Goal: Find specific page/section: Find specific page/section

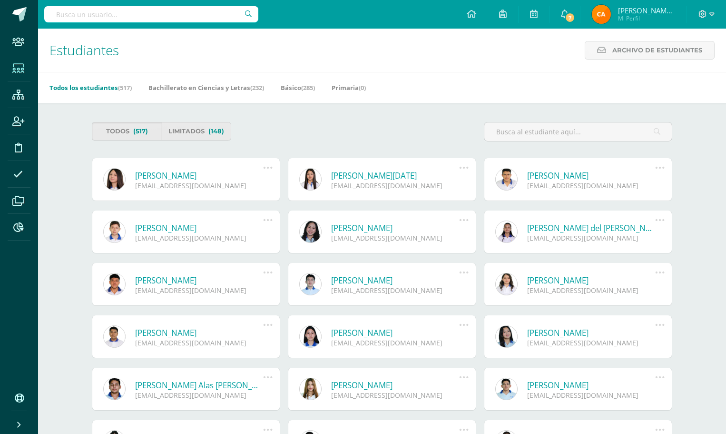
click at [131, 10] on input "text" at bounding box center [151, 14] width 214 height 16
type input "NOELIA"
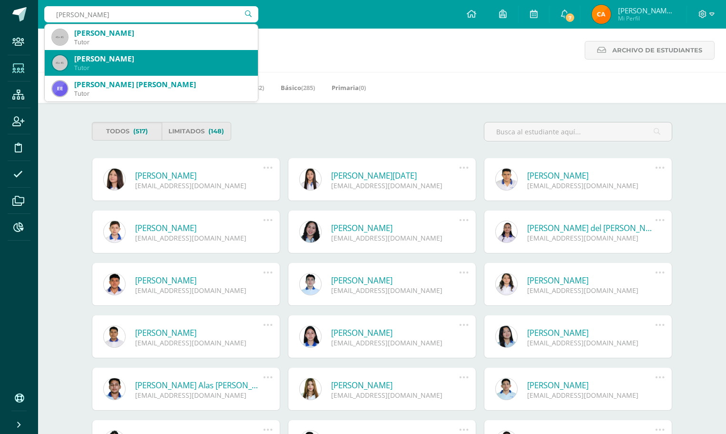
click at [109, 61] on div "[PERSON_NAME]" at bounding box center [162, 59] width 176 height 10
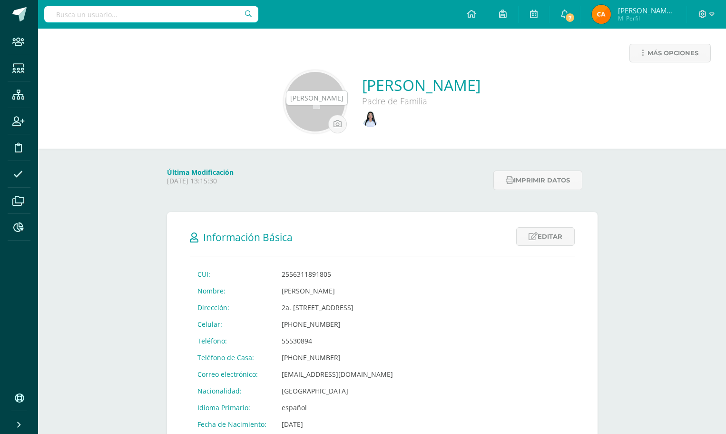
click at [362, 121] on img at bounding box center [370, 118] width 17 height 17
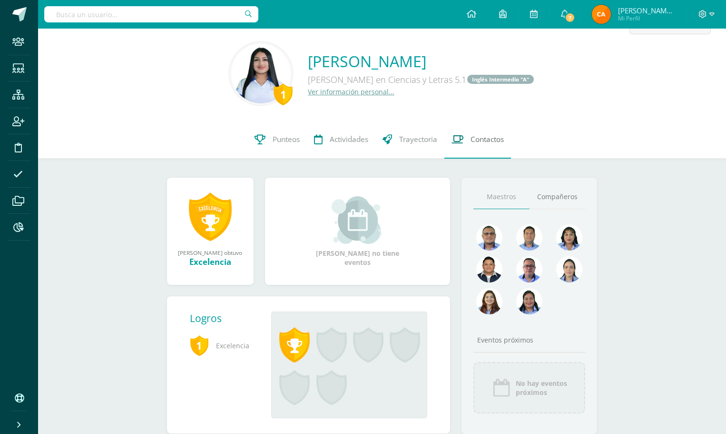
scroll to position [59, 0]
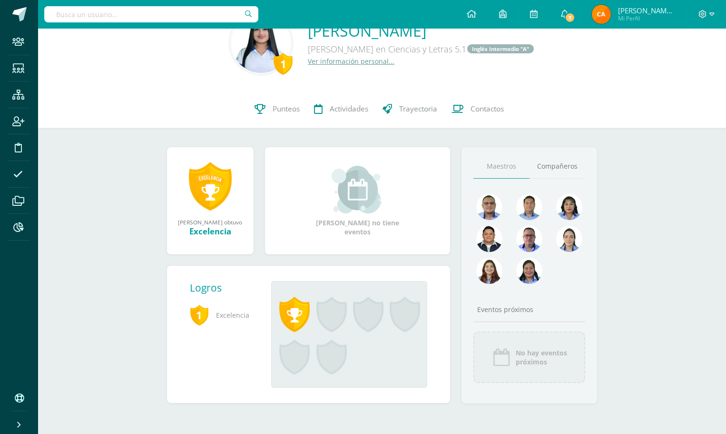
click at [332, 61] on link "Ver información personal..." at bounding box center [351, 61] width 87 height 9
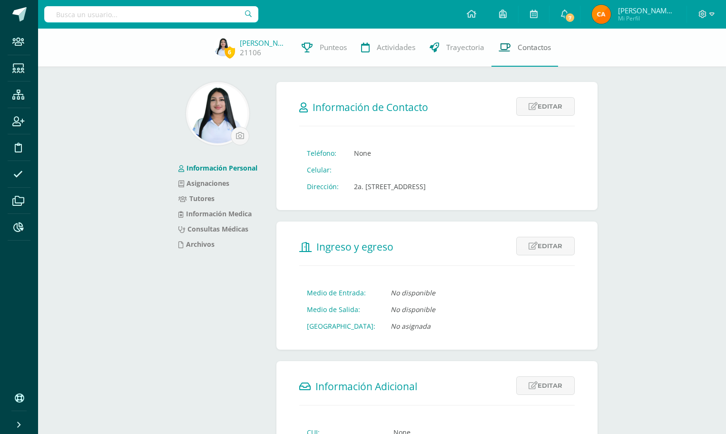
click at [520, 51] on span "Contactos" at bounding box center [534, 47] width 33 height 10
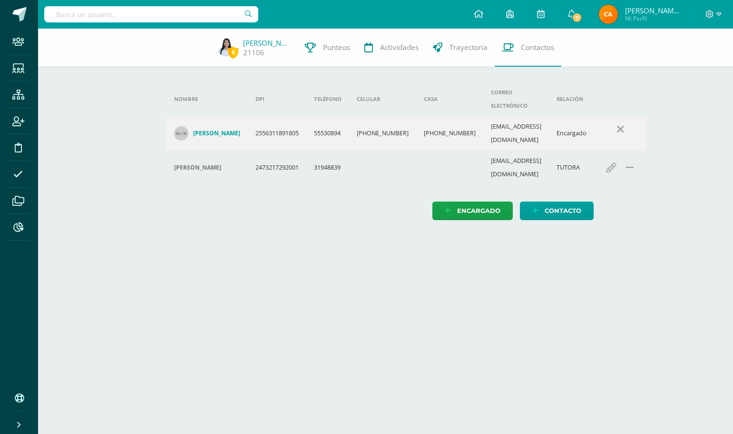
click at [218, 129] on h4 "[PERSON_NAME]" at bounding box center [216, 133] width 47 height 8
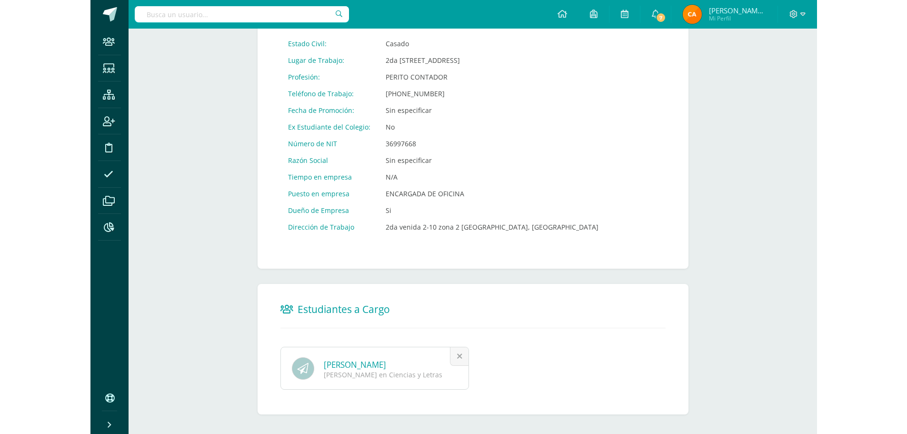
scroll to position [459, 0]
